Goal: Information Seeking & Learning: Understand process/instructions

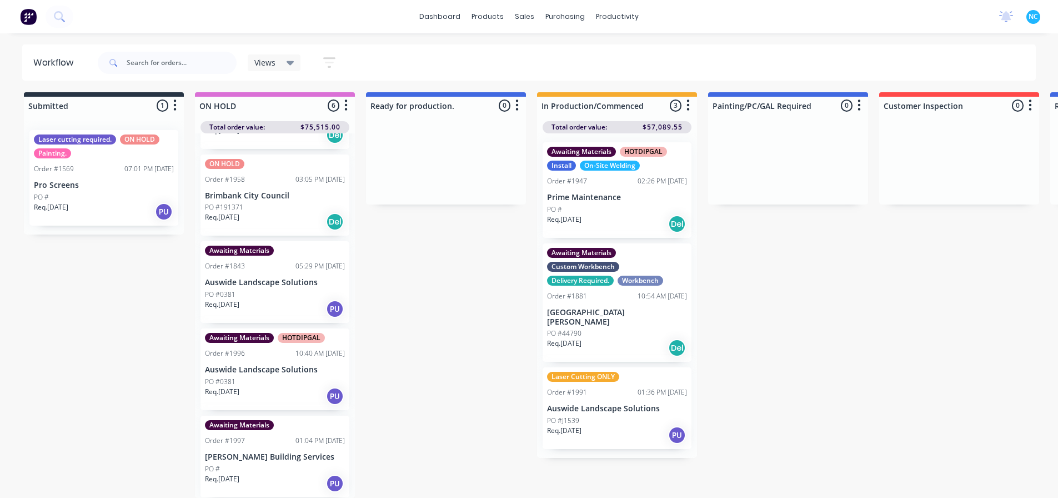
scroll to position [11, 0]
click at [582, 338] on p "Req. [DATE]" at bounding box center [564, 343] width 34 height 10
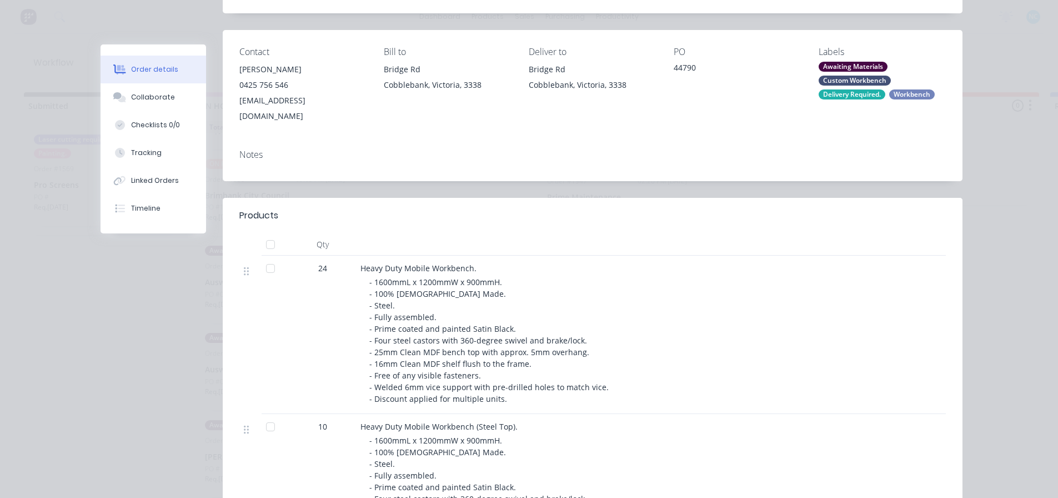
scroll to position [167, 0]
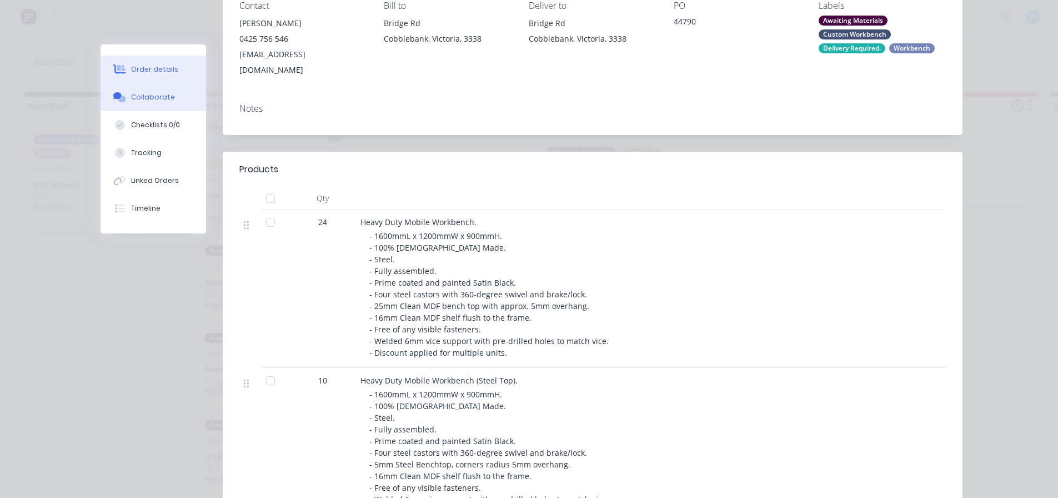
click at [140, 92] on div "Collaborate" at bounding box center [153, 97] width 44 height 10
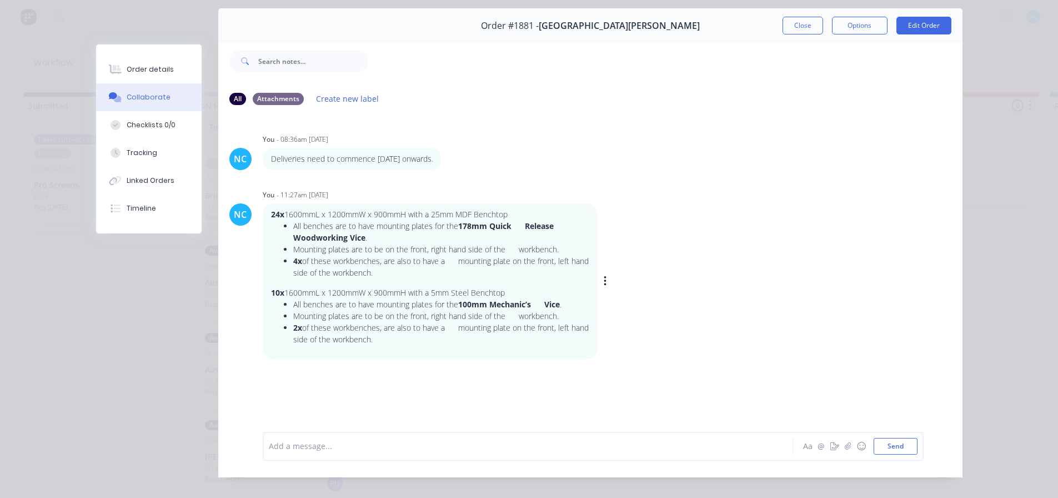
scroll to position [56, 0]
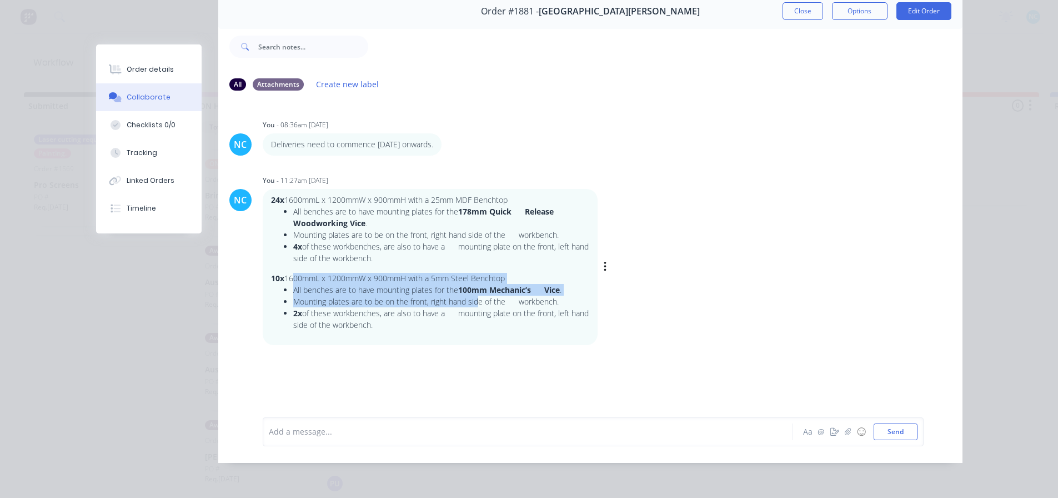
drag, startPoint x: 284, startPoint y: 275, endPoint x: 475, endPoint y: 294, distance: 191.0
click at [475, 294] on div "24x 1600mmL x 1200mmW x 900mmH with a 25mm MDF Benchtop All benches are to have…" at bounding box center [430, 267] width 318 height 146
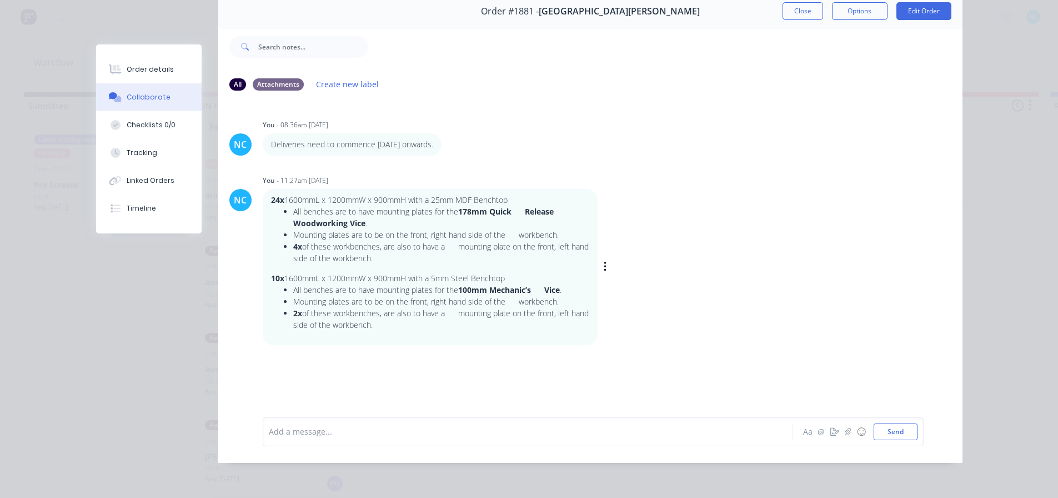
click at [423, 333] on div "24x 1600mmL x 1200mmW x 900mmH with a 25mm MDF Benchtop All benches are to have…" at bounding box center [430, 267] width 318 height 146
drag, startPoint x: 302, startPoint y: 299, endPoint x: 445, endPoint y: 298, distance: 142.8
click at [445, 298] on li "Mounting plates are to be on the front, right hand side of the workbench." at bounding box center [441, 302] width 296 height 12
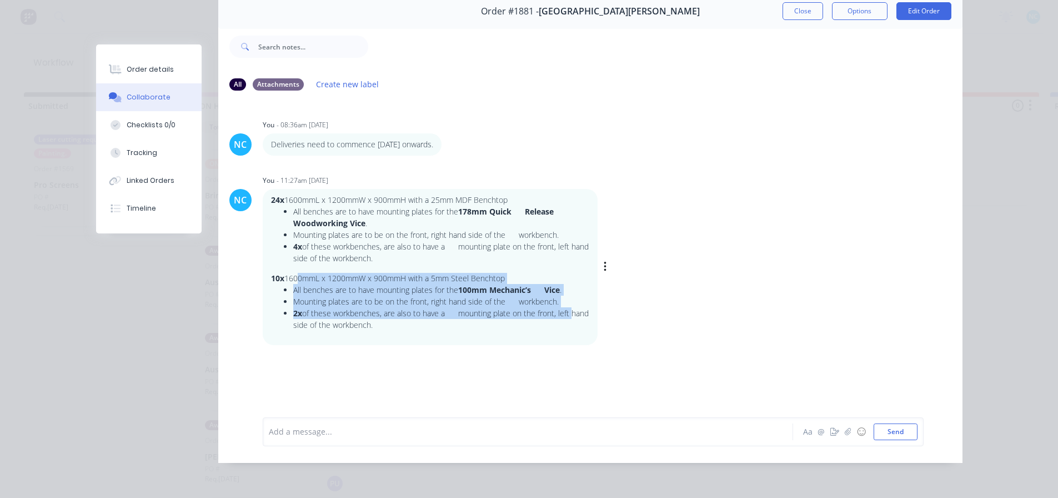
drag, startPoint x: 291, startPoint y: 274, endPoint x: 581, endPoint y: 306, distance: 291.2
click at [581, 306] on div "24x 1600mmL x 1200mmW x 900mmH with a 25mm MDF Benchtop All benches are to have…" at bounding box center [430, 267] width 318 height 146
click at [581, 307] on li "2x of these workbenches, are also to have a mounting plate on the front, left h…" at bounding box center [441, 318] width 296 height 23
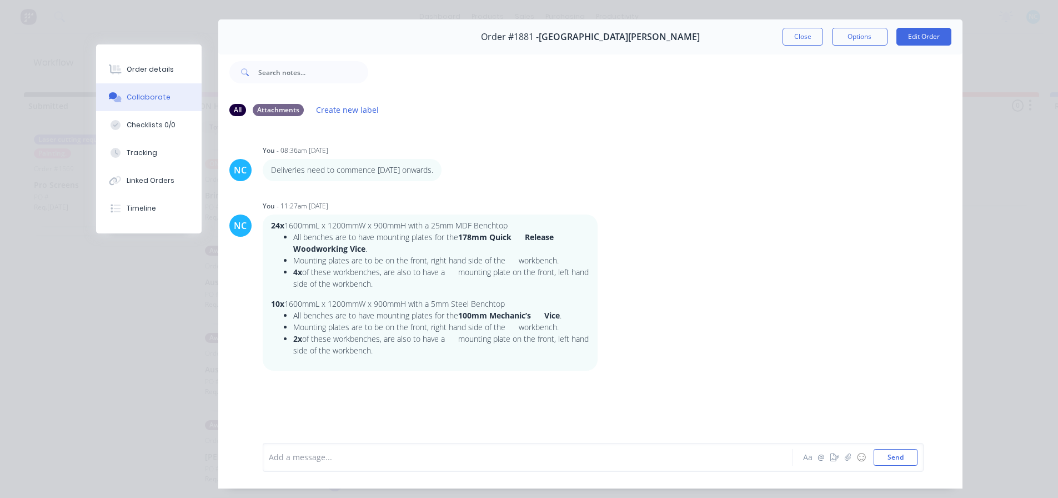
scroll to position [0, 0]
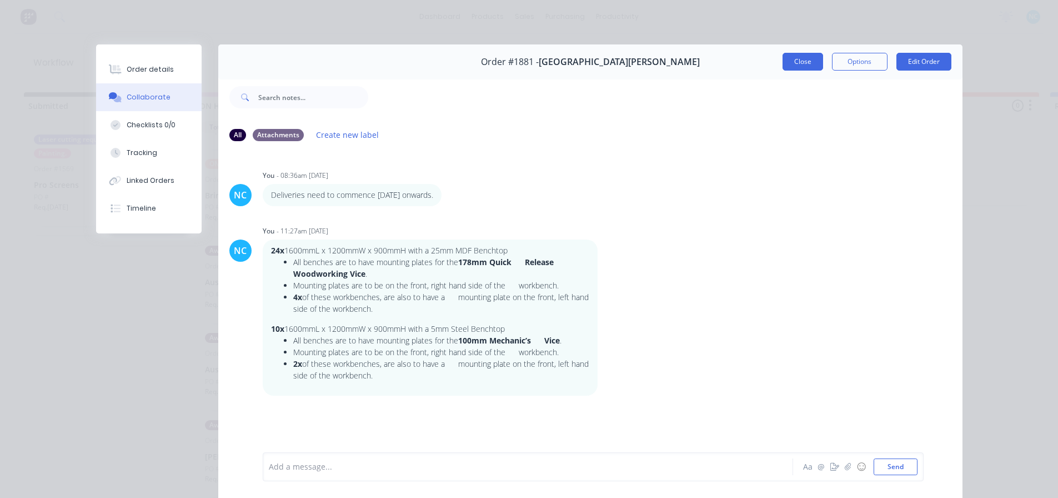
click at [803, 53] on button "Close" at bounding box center [803, 62] width 41 height 18
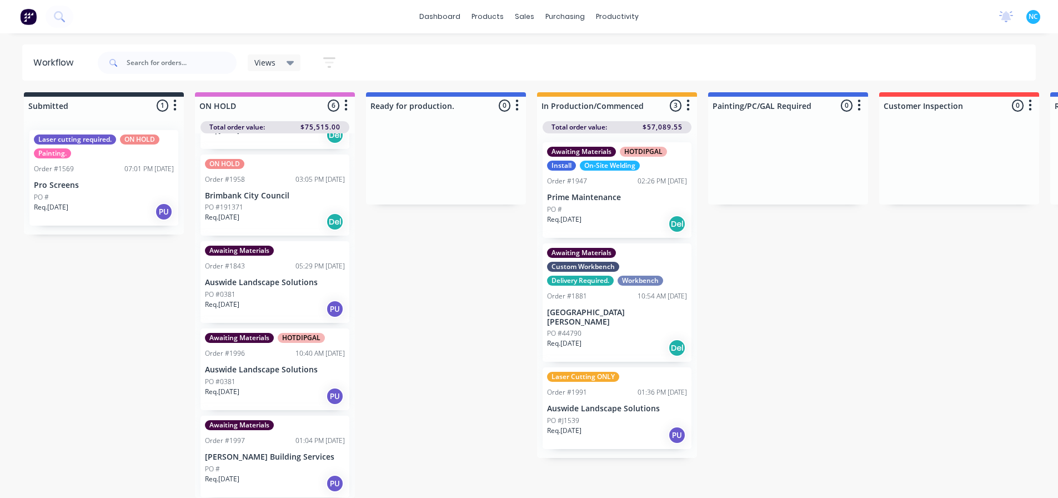
click at [277, 464] on div "PO #" at bounding box center [275, 469] width 140 height 10
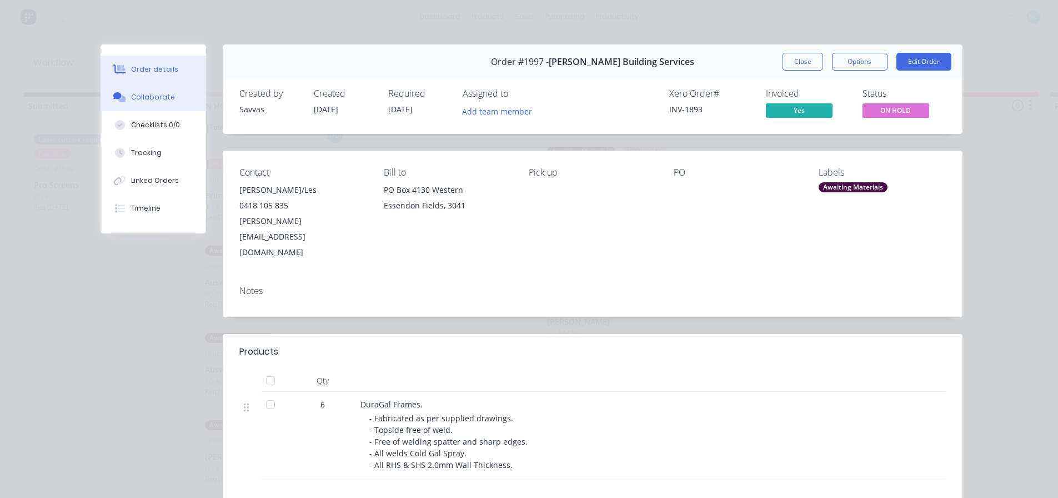
click at [166, 107] on button "Collaborate" at bounding box center [154, 97] width 106 height 28
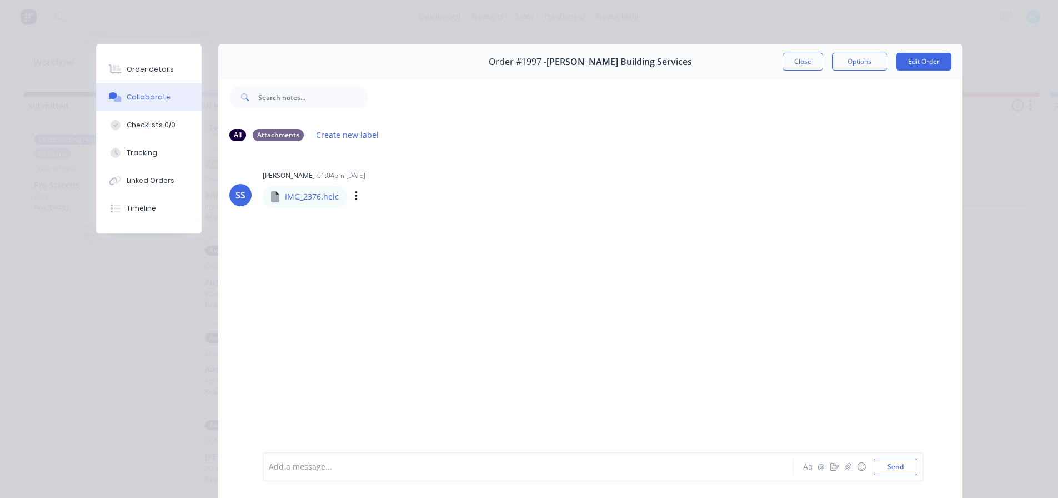
click at [292, 189] on div "IMG_2376.heic" at bounding box center [367, 189] width 208 height 10
click at [294, 200] on p "IMG_2376.heic" at bounding box center [312, 196] width 54 height 11
click at [272, 196] on icon at bounding box center [275, 196] width 8 height 11
drag, startPoint x: 360, startPoint y: 201, endPoint x: 354, endPoint y: 197, distance: 7.2
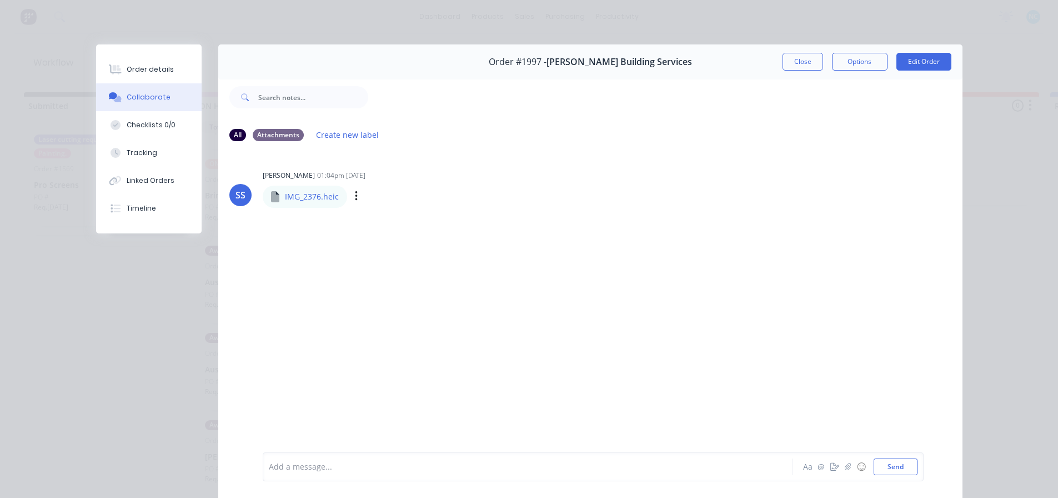
click at [357, 200] on div "Labels Download" at bounding box center [414, 196] width 125 height 16
click at [354, 197] on div "Labels Download" at bounding box center [414, 196] width 125 height 16
click at [355, 197] on icon "button" at bounding box center [356, 196] width 3 height 13
click at [378, 218] on button "Download" at bounding box center [429, 225] width 125 height 25
click at [450, 237] on div "SS [PERSON_NAME] 01:04pm [DATE] IMG_2376.heic IMG_2376.heic Labels Download" at bounding box center [590, 301] width 745 height 301
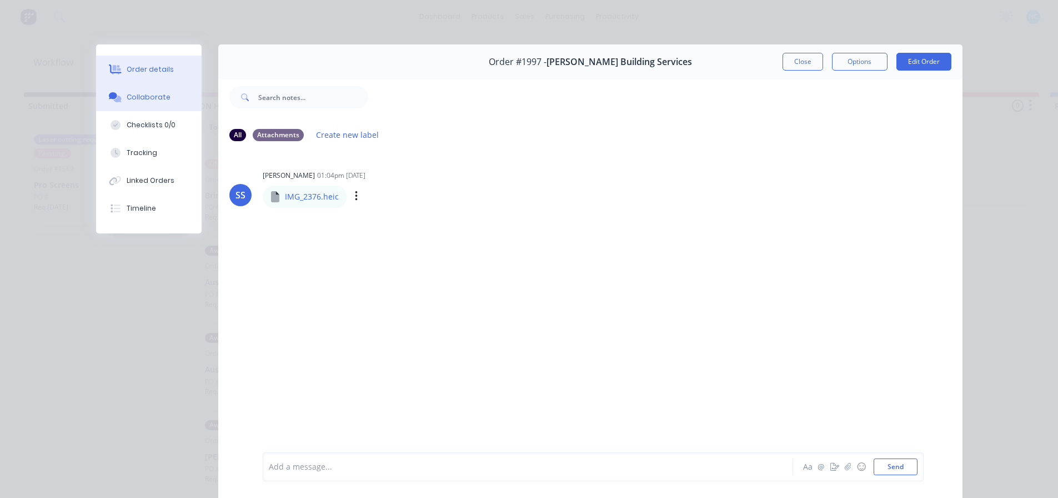
click at [184, 81] on button "Order details" at bounding box center [149, 70] width 106 height 28
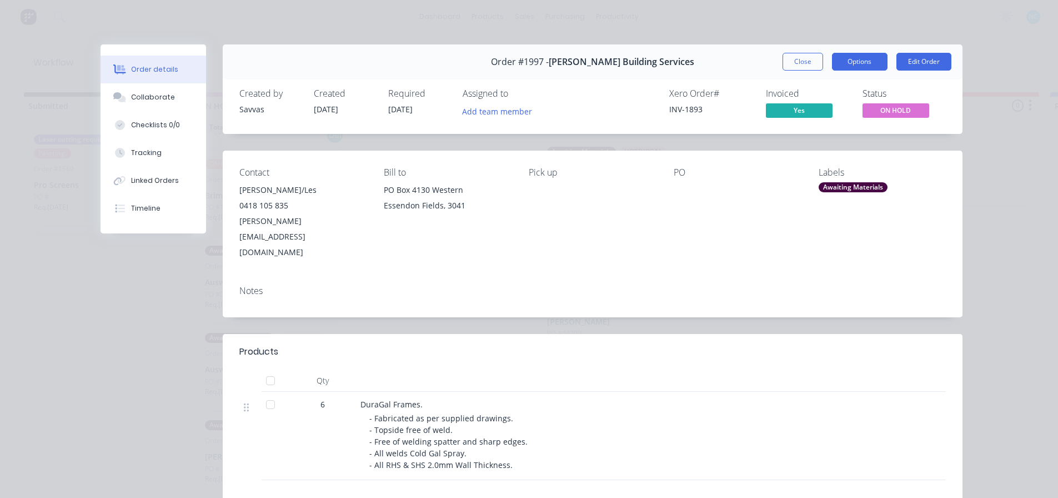
click at [847, 54] on button "Options" at bounding box center [860, 62] width 56 height 18
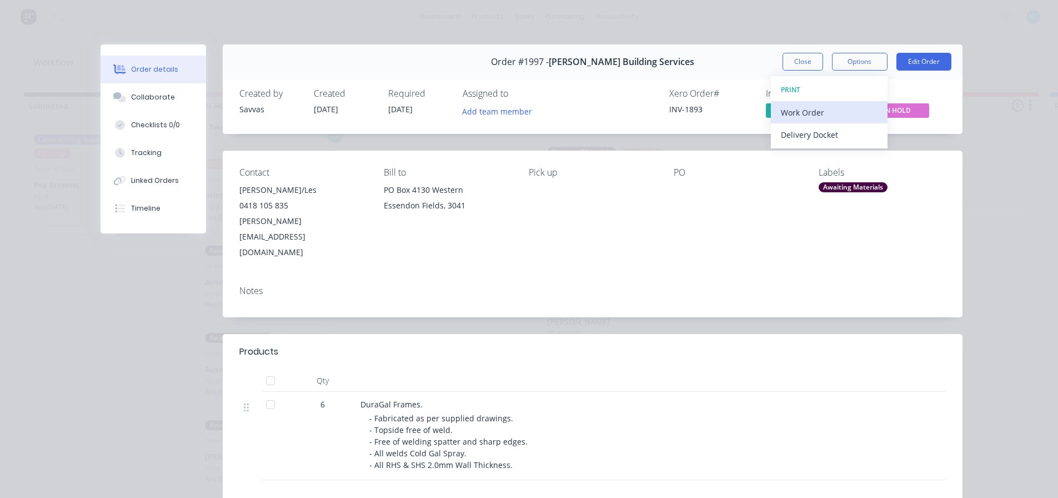
click at [831, 116] on div "Work Order" at bounding box center [829, 112] width 97 height 16
click at [823, 133] on div "Standard" at bounding box center [829, 135] width 97 height 16
drag, startPoint x: 487, startPoint y: 228, endPoint x: 461, endPoint y: 218, distance: 28.0
click at [465, 224] on div "Bill to [STREET_ADDRESS]" at bounding box center [447, 213] width 127 height 93
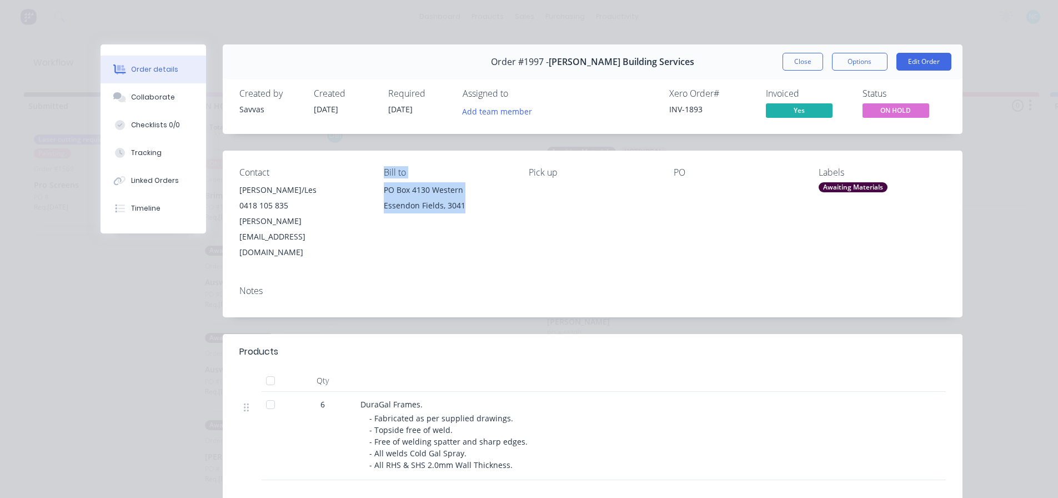
drag, startPoint x: 462, startPoint y: 205, endPoint x: 381, endPoint y: 172, distance: 87.2
click at [384, 172] on div "Bill to [STREET_ADDRESS]" at bounding box center [447, 213] width 127 height 93
click at [384, 171] on div "Bill to" at bounding box center [447, 172] width 127 height 11
click at [376, 169] on div "Contact [PERSON_NAME]/Les [PHONE_NUMBER] [PERSON_NAME][EMAIL_ADDRESS][DOMAIN_NA…" at bounding box center [593, 214] width 740 height 126
drag, startPoint x: 381, startPoint y: 173, endPoint x: 477, endPoint y: 206, distance: 102.3
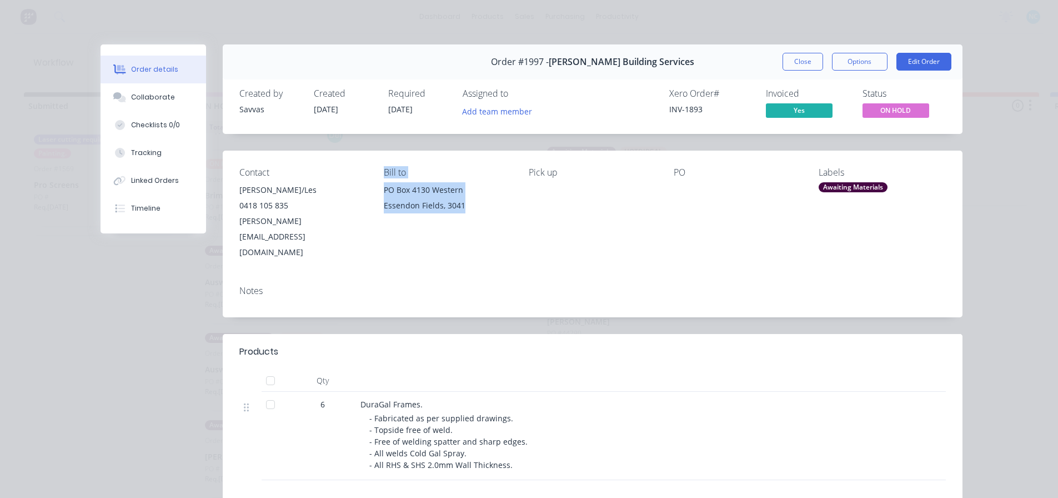
click at [477, 206] on div "Bill to [STREET_ADDRESS]" at bounding box center [447, 213] width 127 height 93
click at [477, 206] on div "Essendon Fields, 3041" at bounding box center [447, 206] width 127 height 16
drag, startPoint x: 511, startPoint y: 224, endPoint x: 377, endPoint y: 166, distance: 146.4
click at [377, 166] on div "Contact [PERSON_NAME]/Les [PHONE_NUMBER] [PERSON_NAME][EMAIL_ADDRESS][DOMAIN_NA…" at bounding box center [593, 214] width 740 height 126
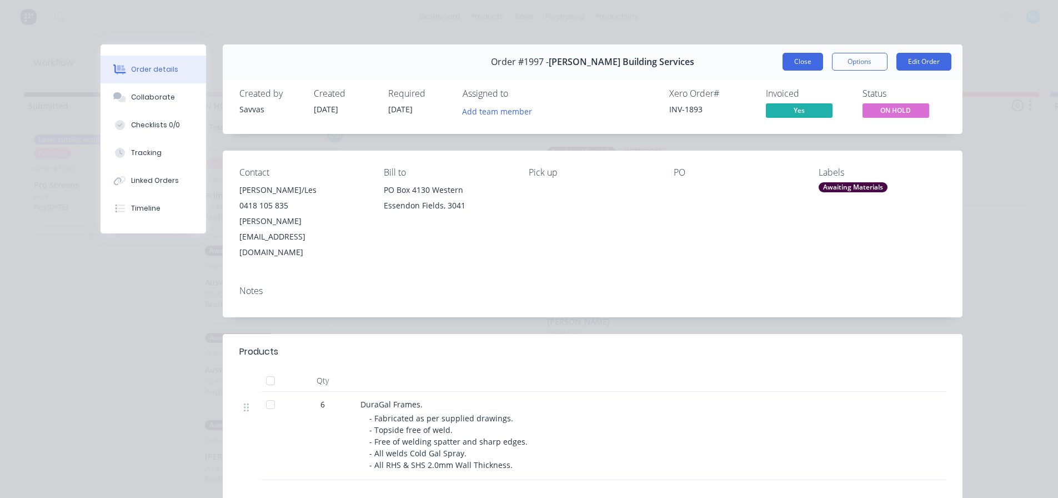
click at [791, 66] on button "Close" at bounding box center [803, 62] width 41 height 18
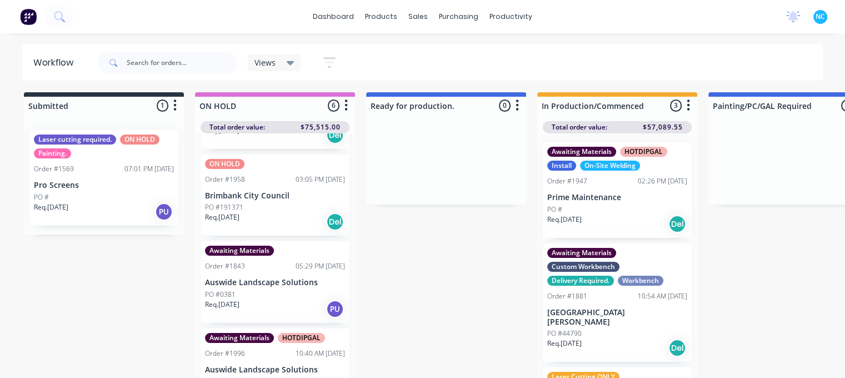
scroll to position [162, 0]
